Goal: Task Accomplishment & Management: Use online tool/utility

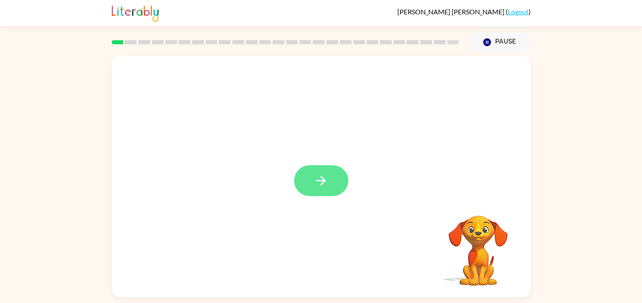
click at [321, 183] on icon "button" at bounding box center [321, 181] width 15 height 15
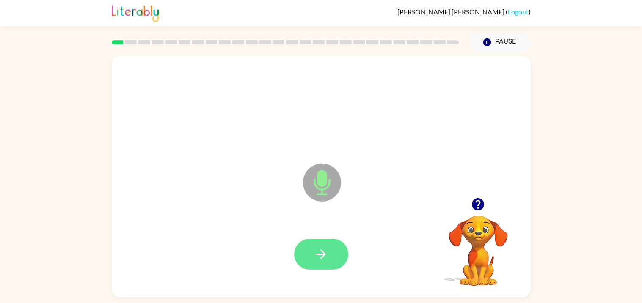
click at [317, 253] on icon "button" at bounding box center [321, 254] width 15 height 15
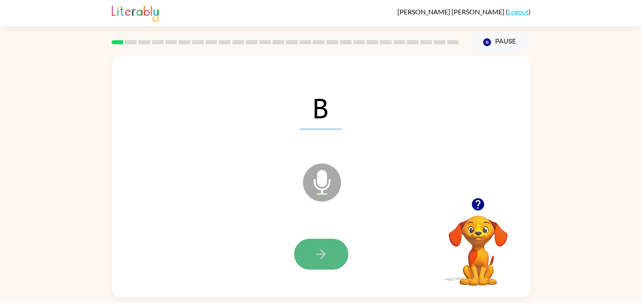
click at [327, 258] on icon "button" at bounding box center [321, 254] width 15 height 15
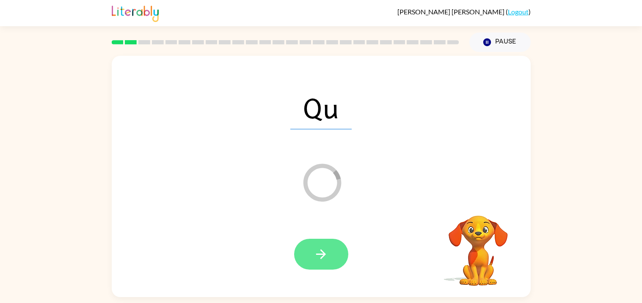
click at [328, 244] on button "button" at bounding box center [321, 254] width 54 height 31
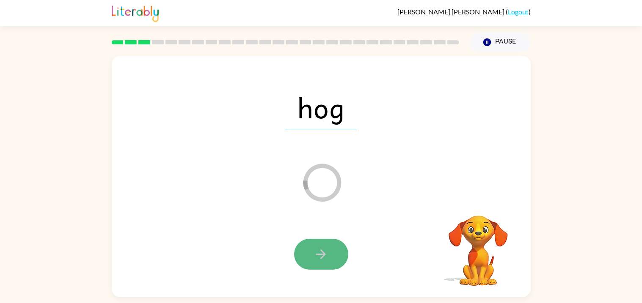
click at [336, 263] on button "button" at bounding box center [321, 254] width 54 height 31
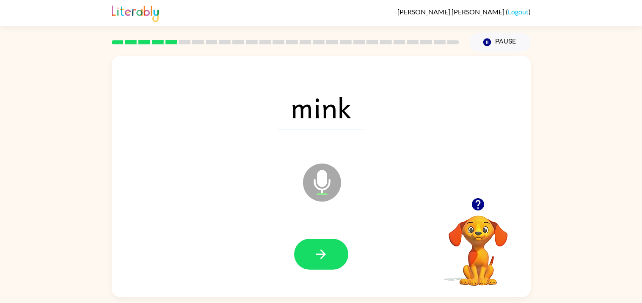
click at [340, 255] on button "button" at bounding box center [321, 254] width 54 height 31
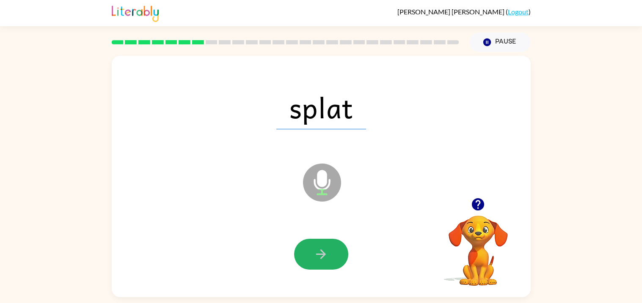
click at [340, 255] on button "button" at bounding box center [321, 254] width 54 height 31
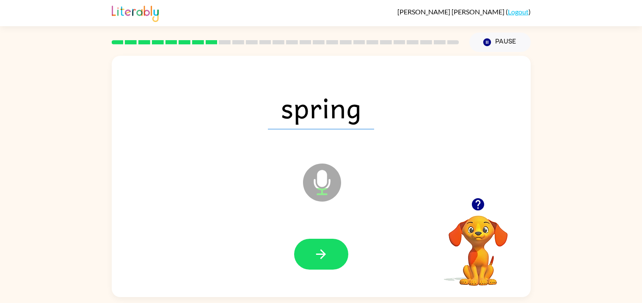
click at [340, 255] on button "button" at bounding box center [321, 254] width 54 height 31
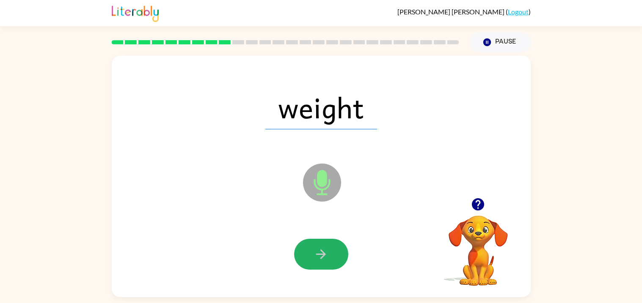
click at [340, 255] on button "button" at bounding box center [321, 254] width 54 height 31
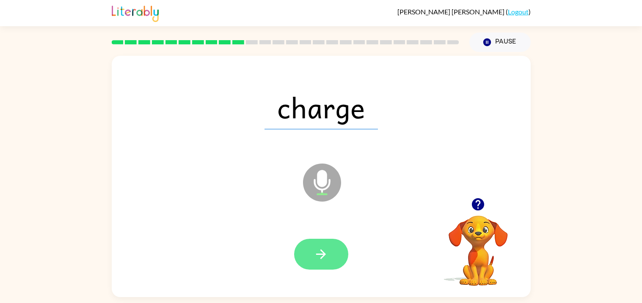
click at [311, 244] on button "button" at bounding box center [321, 254] width 54 height 31
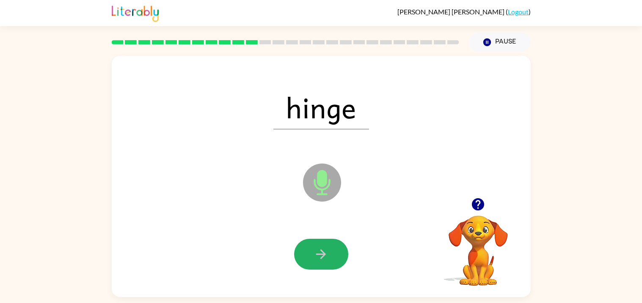
click at [312, 253] on button "button" at bounding box center [321, 254] width 54 height 31
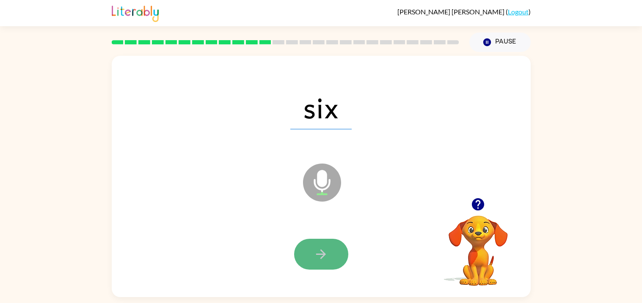
click at [314, 256] on icon "button" at bounding box center [321, 254] width 15 height 15
click at [319, 138] on icon at bounding box center [322, 163] width 21 height 63
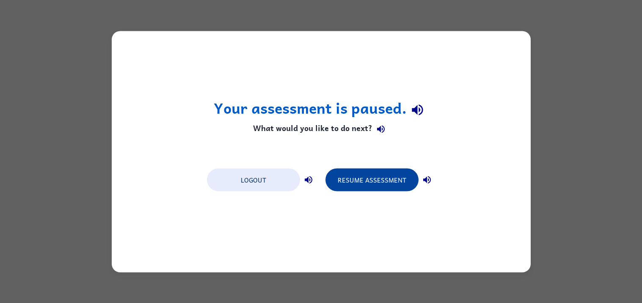
click at [390, 183] on button "Resume Assessment" at bounding box center [372, 179] width 93 height 23
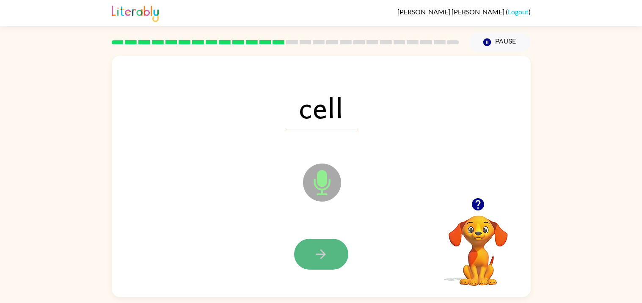
click at [309, 258] on button "button" at bounding box center [321, 254] width 54 height 31
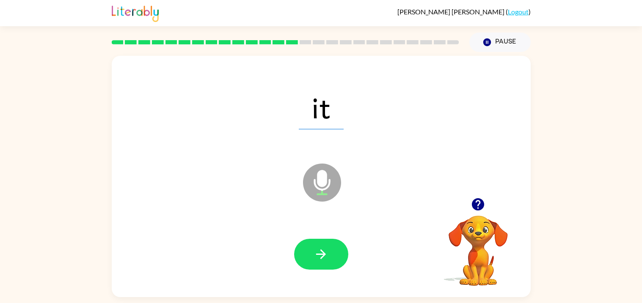
click at [307, 138] on div "it" at bounding box center [321, 107] width 402 height 69
click at [321, 138] on icon at bounding box center [322, 163] width 21 height 63
click at [317, 241] on button "button" at bounding box center [321, 254] width 54 height 31
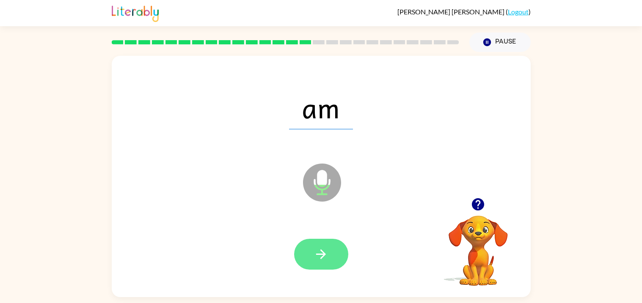
click at [320, 257] on icon "button" at bounding box center [321, 254] width 15 height 15
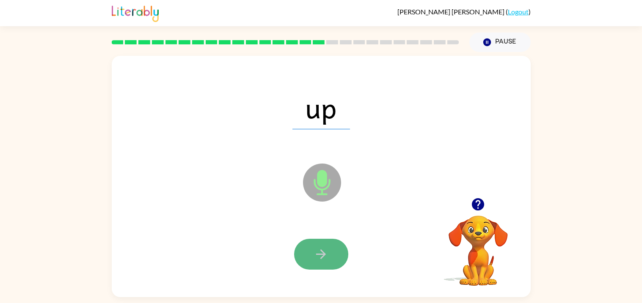
click at [320, 257] on icon "button" at bounding box center [321, 254] width 15 height 15
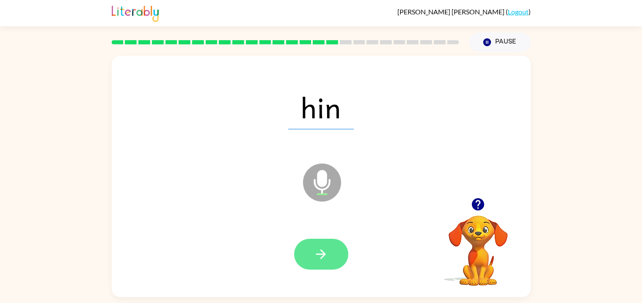
click at [323, 251] on icon "button" at bounding box center [321, 254] width 15 height 15
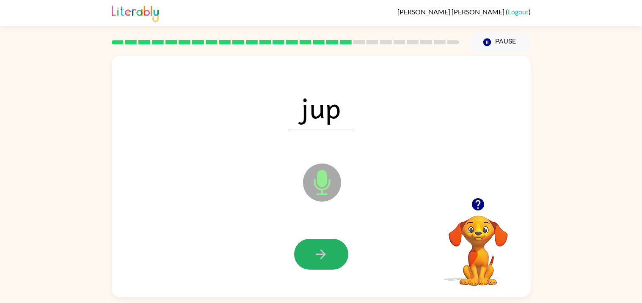
click at [323, 251] on icon "button" at bounding box center [321, 254] width 15 height 15
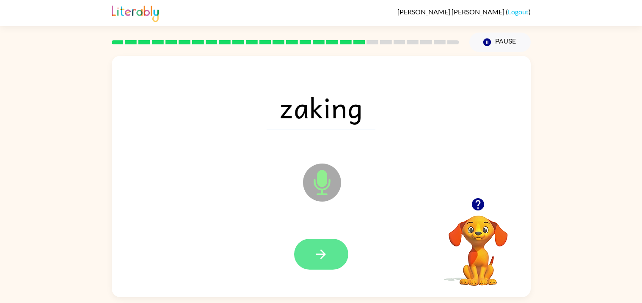
click at [328, 248] on icon "button" at bounding box center [321, 254] width 15 height 15
click at [315, 259] on icon "button" at bounding box center [321, 254] width 15 height 15
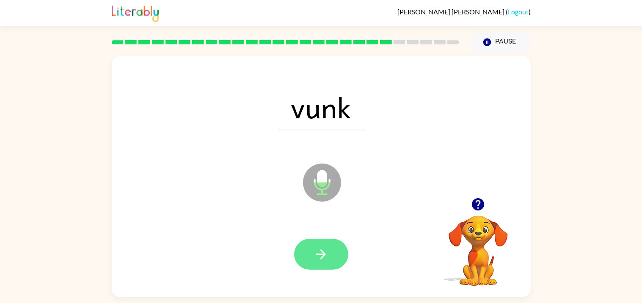
click at [325, 250] on icon "button" at bounding box center [321, 254] width 15 height 15
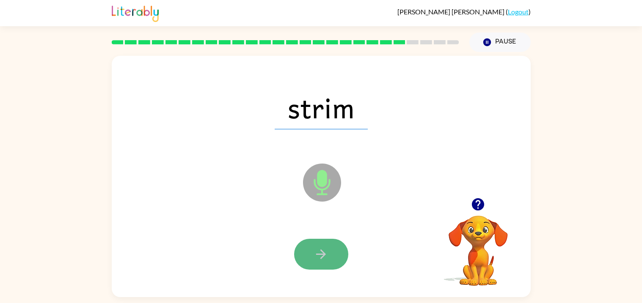
click at [331, 251] on button "button" at bounding box center [321, 254] width 54 height 31
click at [332, 254] on button "button" at bounding box center [321, 254] width 54 height 31
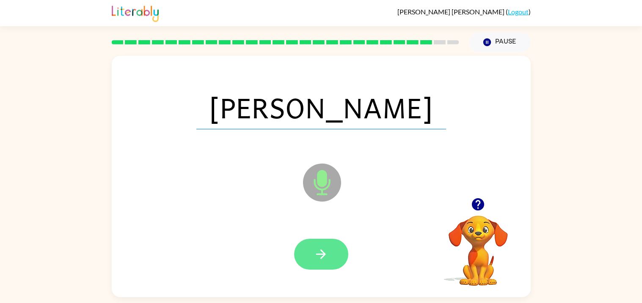
click at [331, 254] on button "button" at bounding box center [321, 254] width 54 height 31
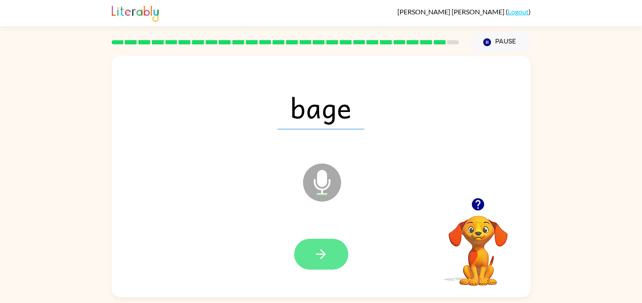
click at [331, 250] on button "button" at bounding box center [321, 254] width 54 height 31
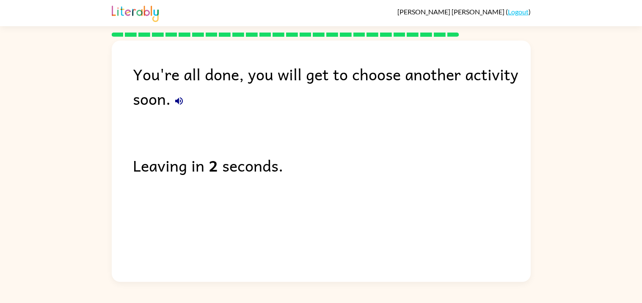
click at [176, 103] on icon "button" at bounding box center [179, 101] width 10 height 10
